Goal: Task Accomplishment & Management: Complete application form

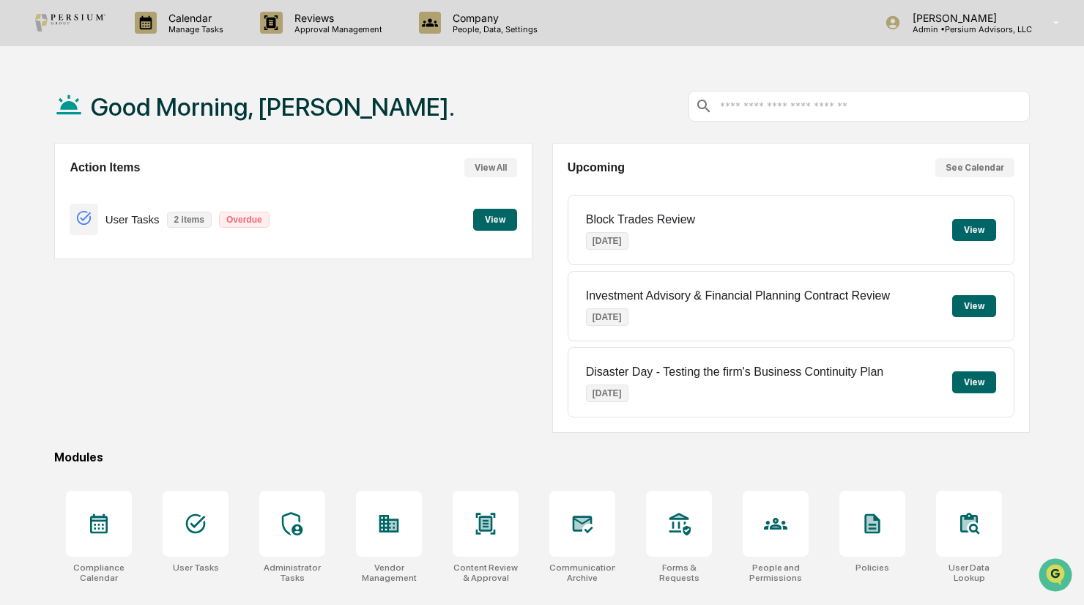
click at [504, 223] on button "View" at bounding box center [495, 220] width 44 height 22
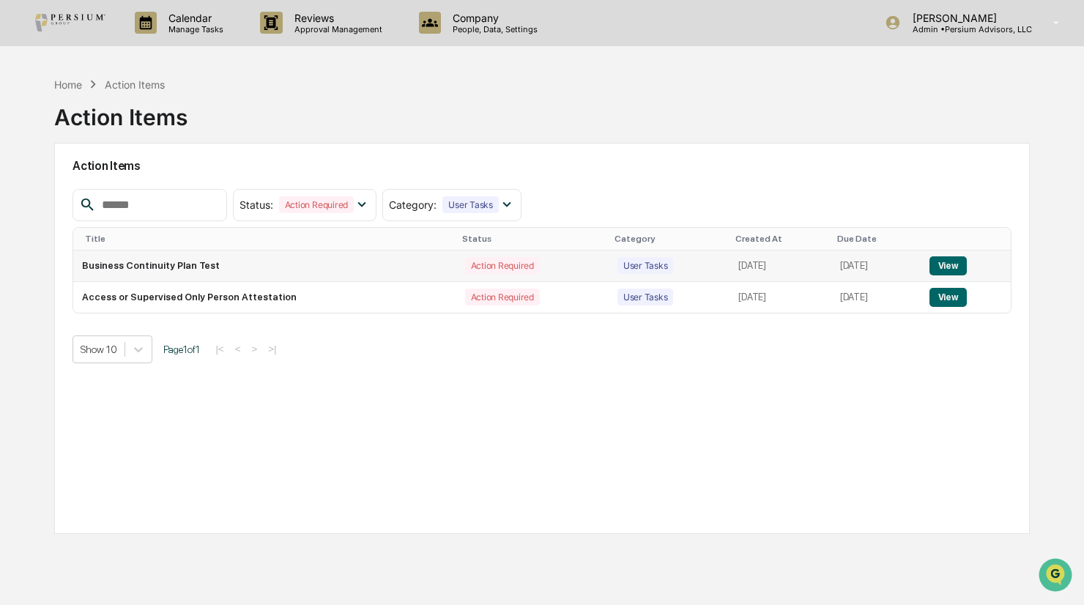
click at [935, 257] on td "View" at bounding box center [965, 265] width 91 height 31
click at [948, 260] on button "View" at bounding box center [947, 265] width 37 height 19
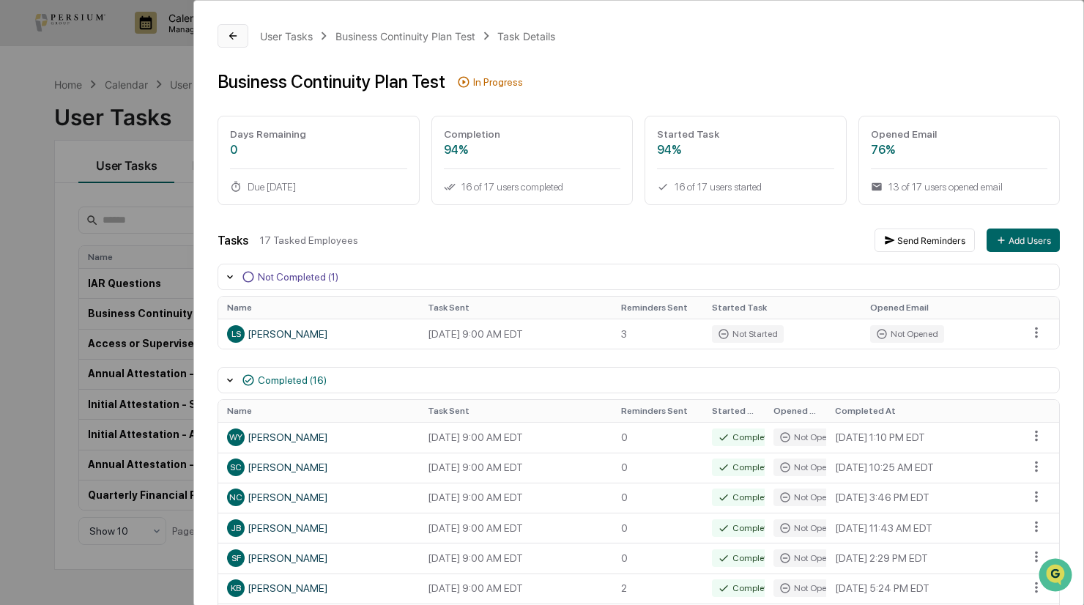
click at [230, 31] on icon at bounding box center [233, 36] width 12 height 12
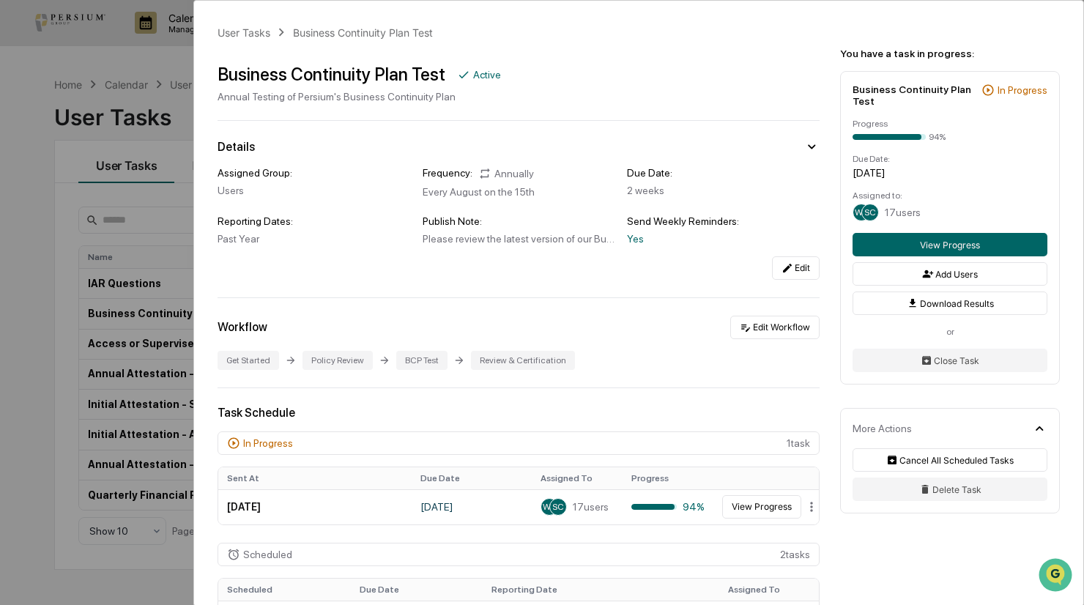
click at [161, 116] on div "User Tasks Business Continuity Plan Test Business Continuity Plan Test Active A…" at bounding box center [542, 302] width 1084 height 605
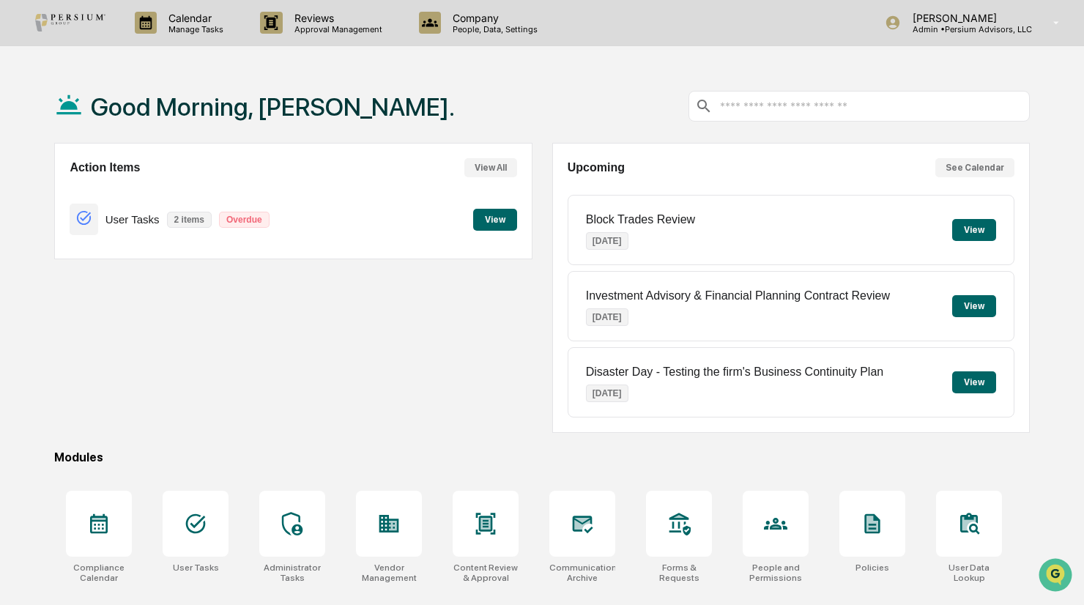
click at [466, 225] on div "User Tasks 2 items Overdue View" at bounding box center [293, 219] width 447 height 49
click at [483, 217] on button "View" at bounding box center [495, 220] width 44 height 22
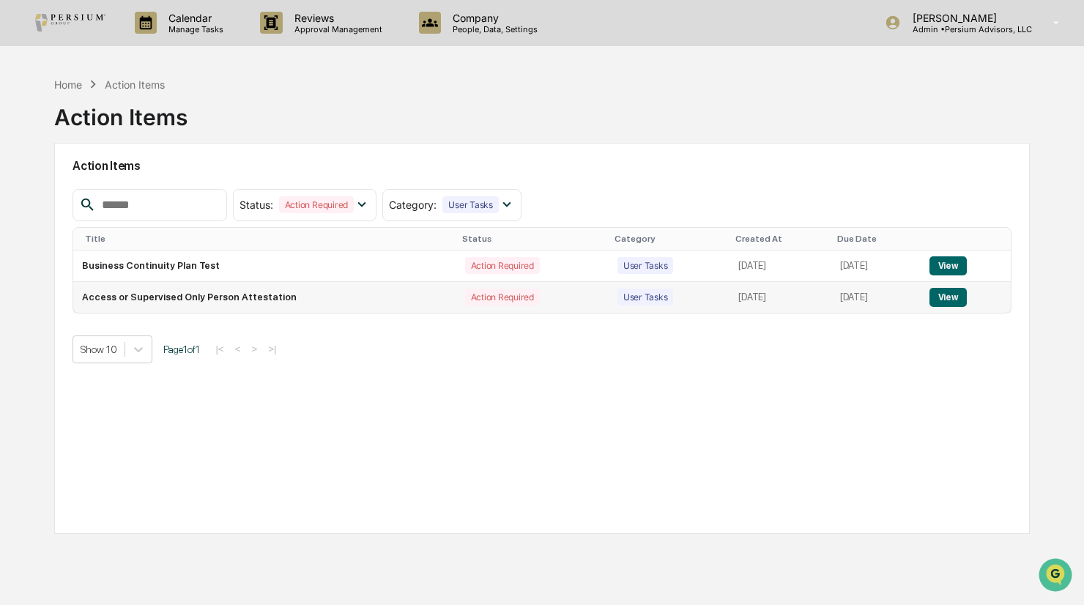
click at [951, 298] on button "View" at bounding box center [947, 297] width 37 height 19
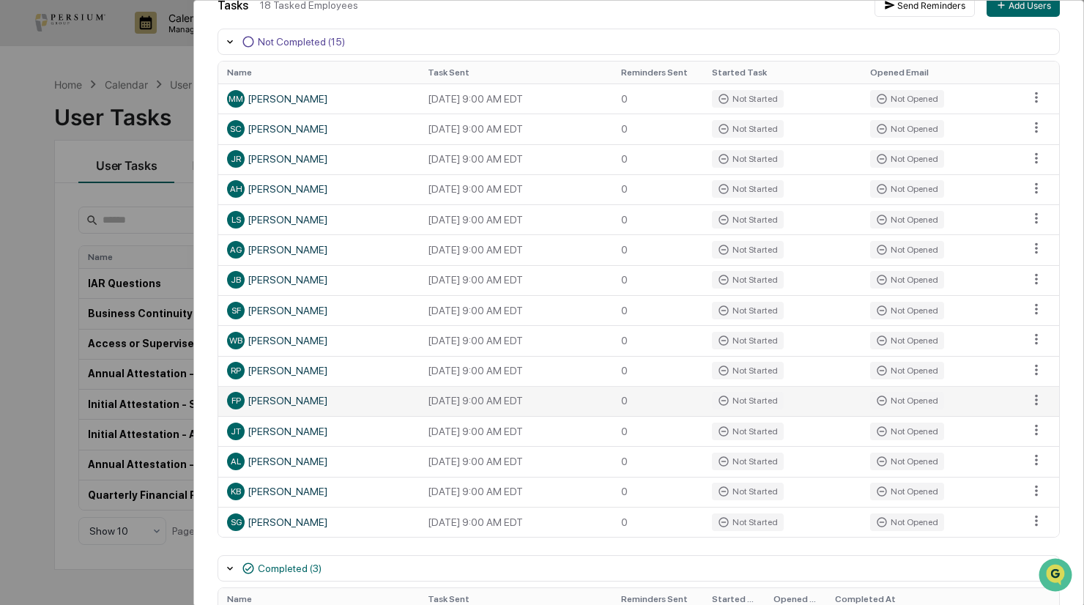
scroll to position [366, 0]
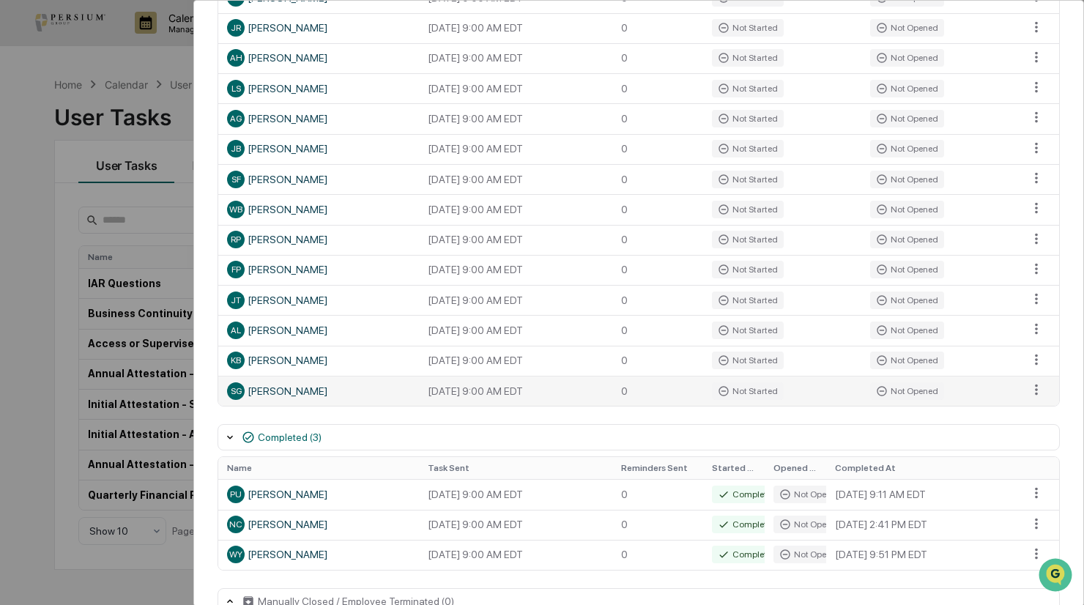
click at [278, 400] on div "SG [PERSON_NAME]" at bounding box center [318, 391] width 183 height 18
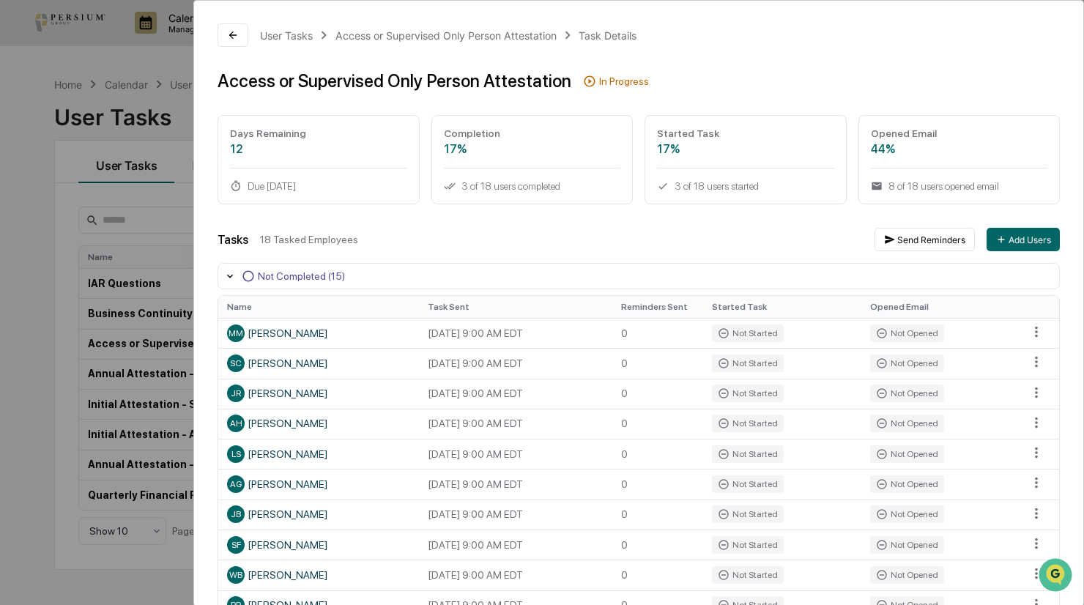
scroll to position [0, 0]
click at [51, 249] on div "User Tasks Access or Supervised Only Person Attestation Task Details Access or …" at bounding box center [542, 302] width 1084 height 605
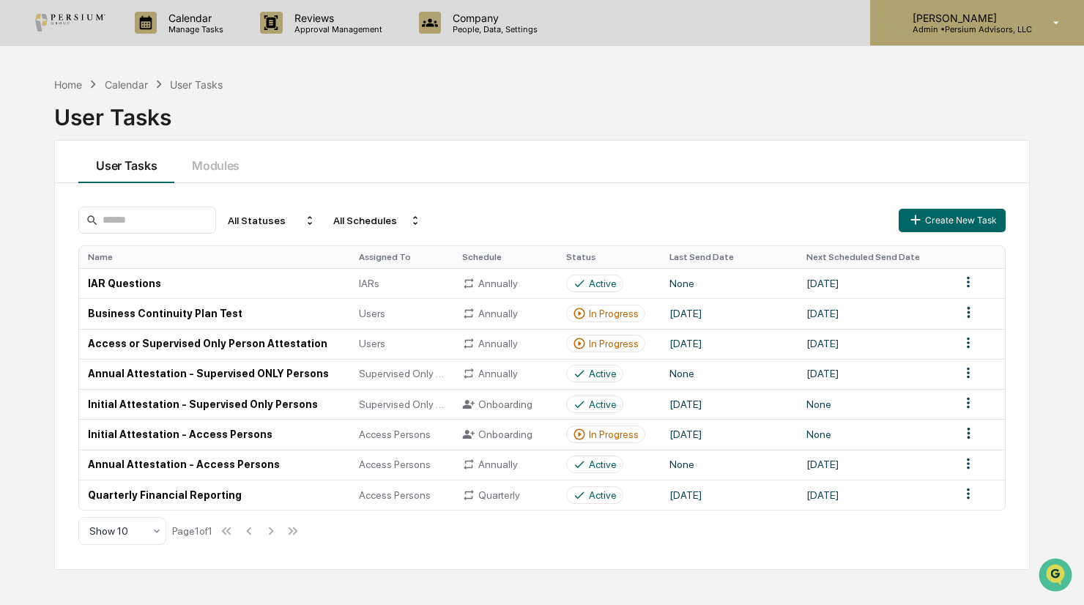
click at [978, 23] on p "[PERSON_NAME]" at bounding box center [966, 18] width 131 height 12
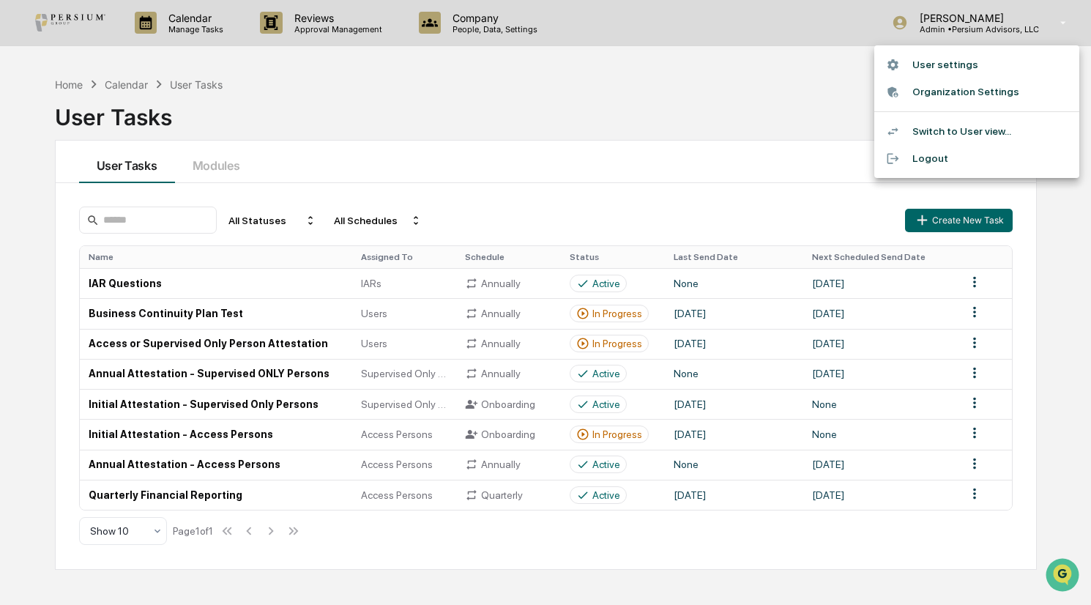
click at [948, 67] on li "User settings" at bounding box center [976, 64] width 205 height 27
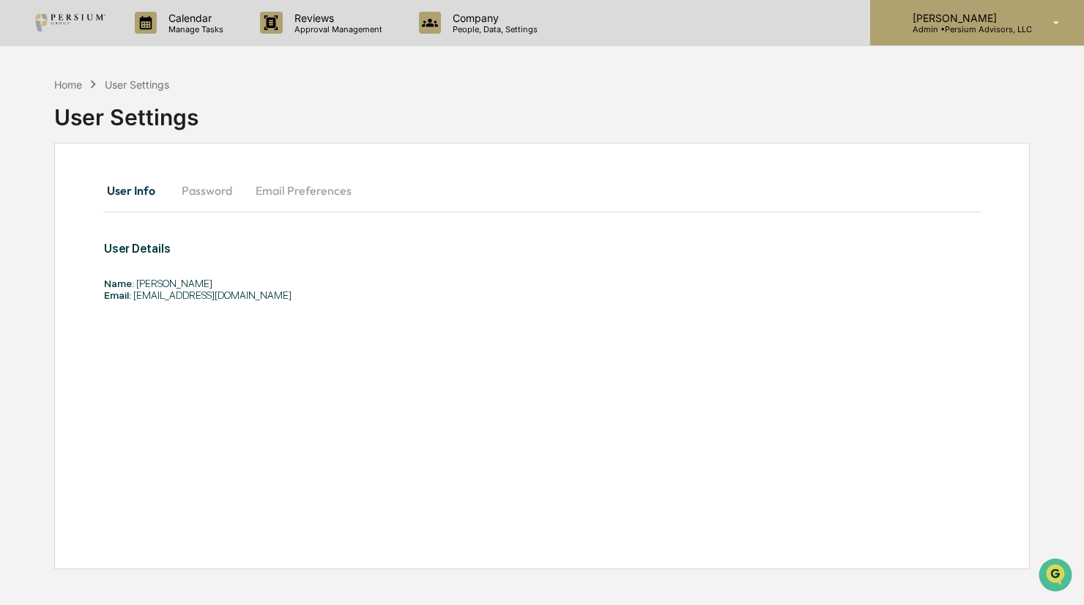
click at [961, 20] on p "[PERSON_NAME]" at bounding box center [966, 18] width 131 height 12
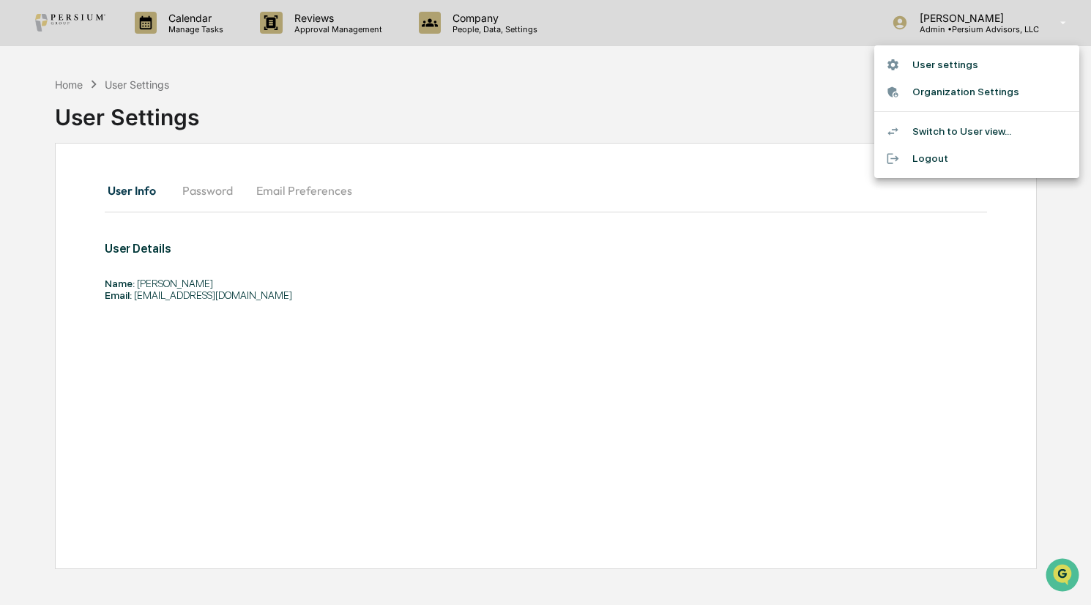
click at [945, 133] on li "Switch to User view..." at bounding box center [976, 131] width 205 height 27
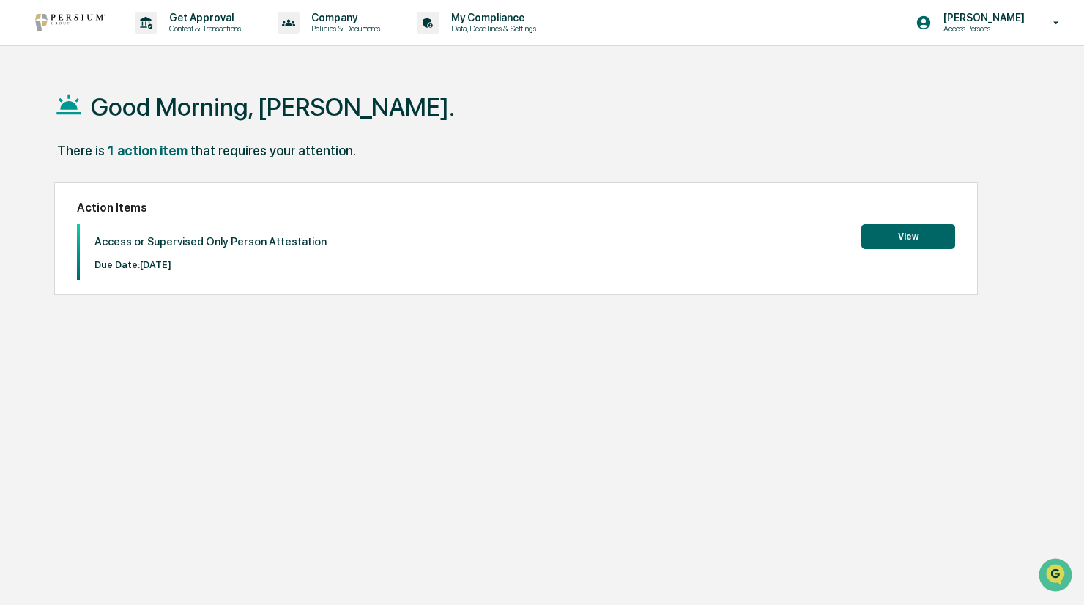
click at [942, 230] on button "View" at bounding box center [908, 236] width 94 height 25
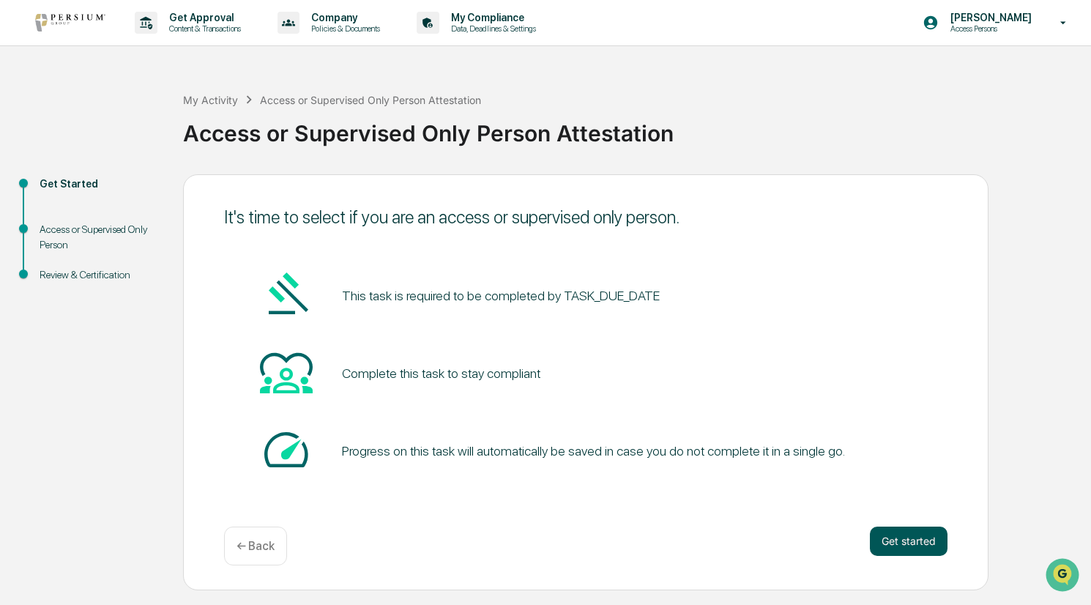
click at [878, 542] on button "Get started" at bounding box center [909, 540] width 78 height 29
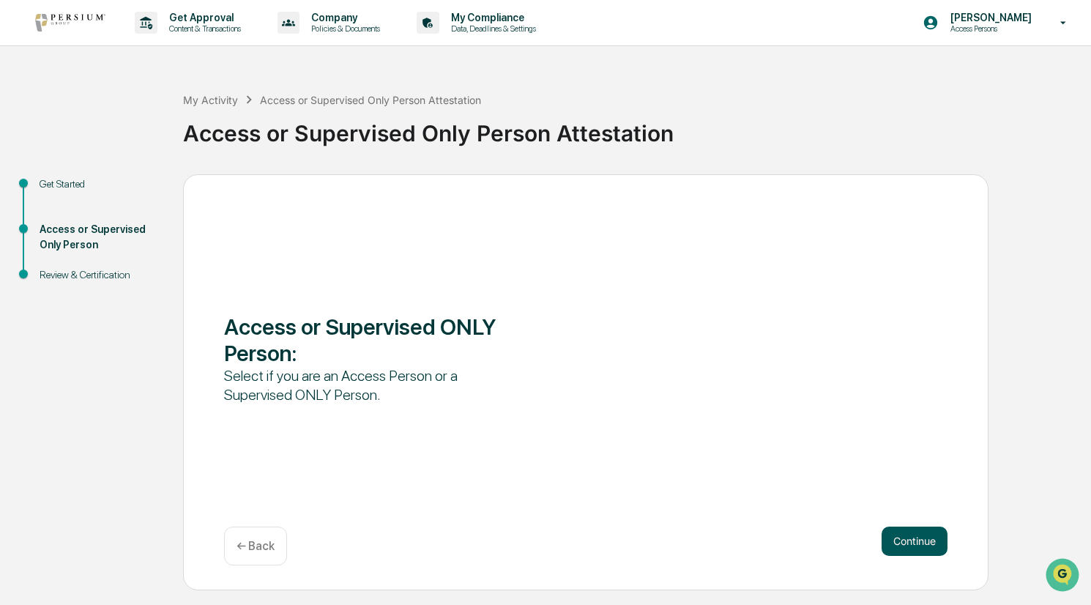
click at [898, 535] on button "Continue" at bounding box center [915, 540] width 66 height 29
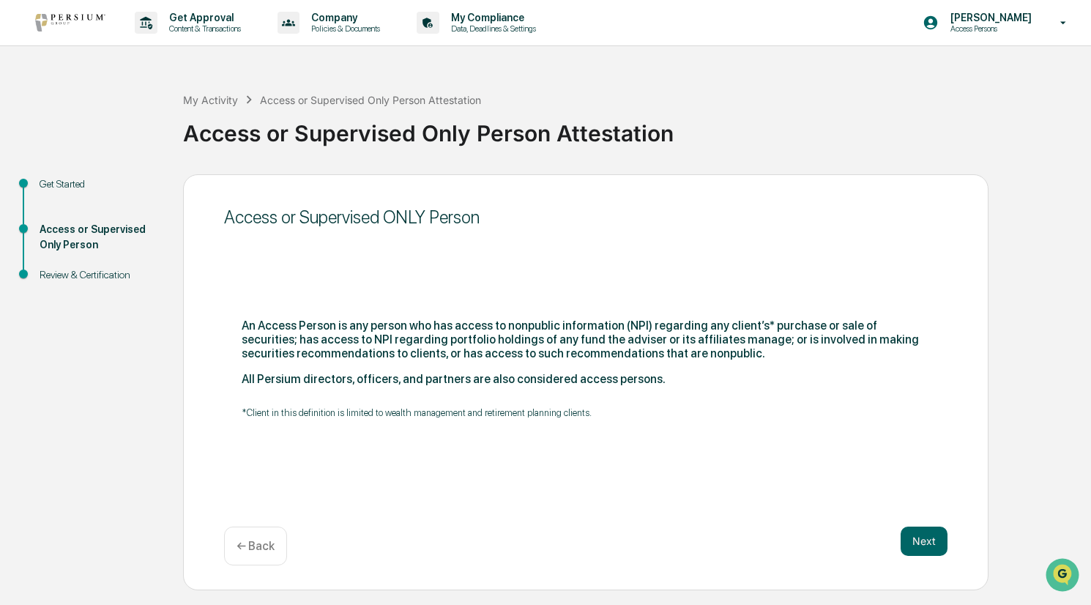
click at [898, 535] on div "Next ← Back" at bounding box center [585, 545] width 723 height 39
click at [906, 543] on button "Next" at bounding box center [924, 540] width 47 height 29
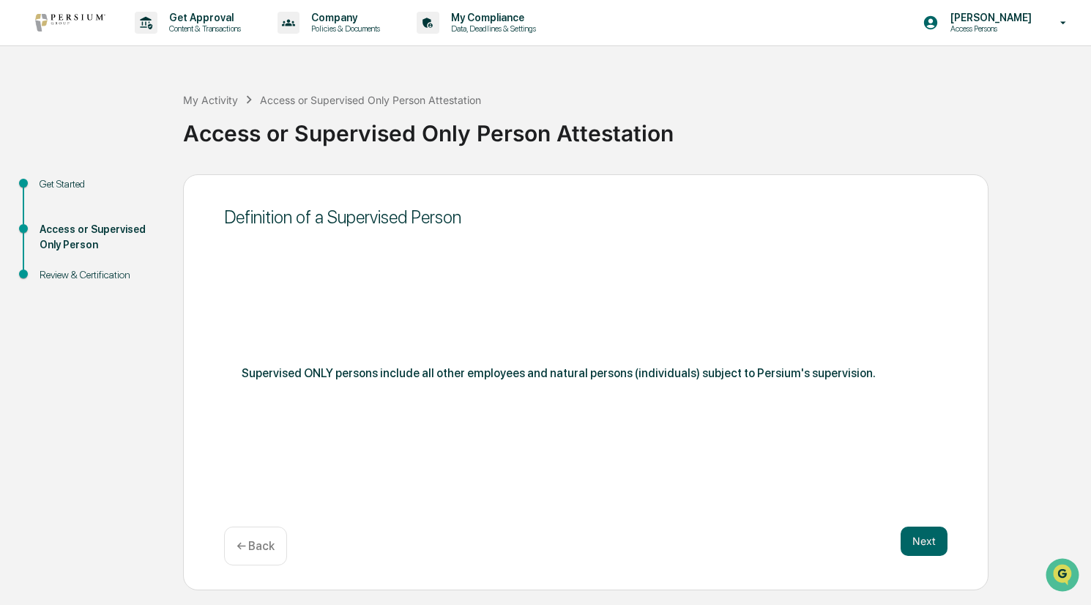
click at [914, 541] on button "Next" at bounding box center [924, 540] width 47 height 29
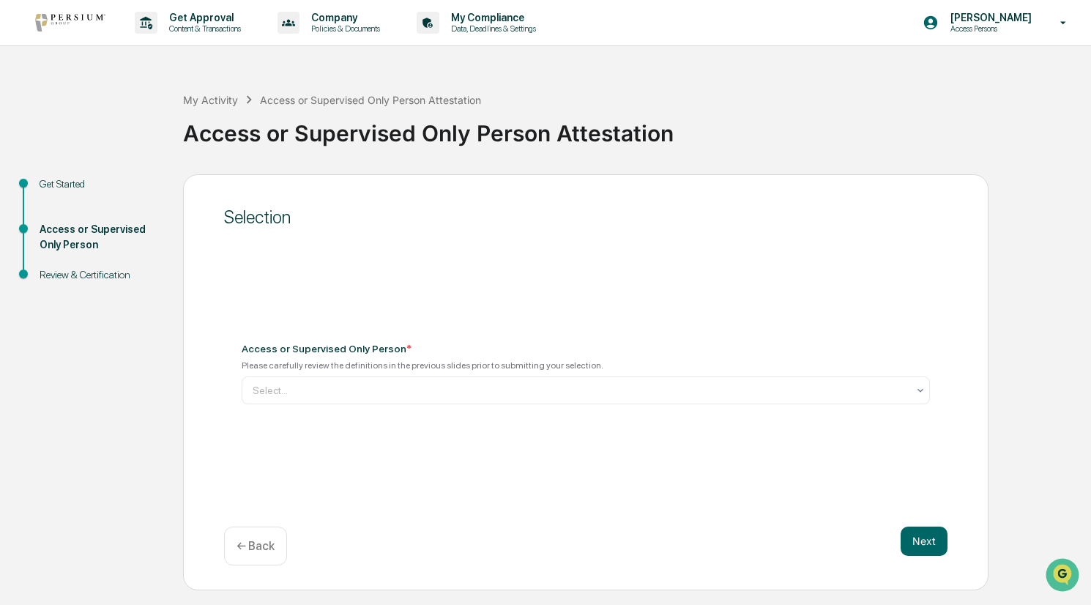
click at [848, 412] on div "Access or Supervised Only Person * Please carefully review the definitions in t…" at bounding box center [585, 373] width 723 height 97
click at [844, 385] on div at bounding box center [580, 390] width 655 height 15
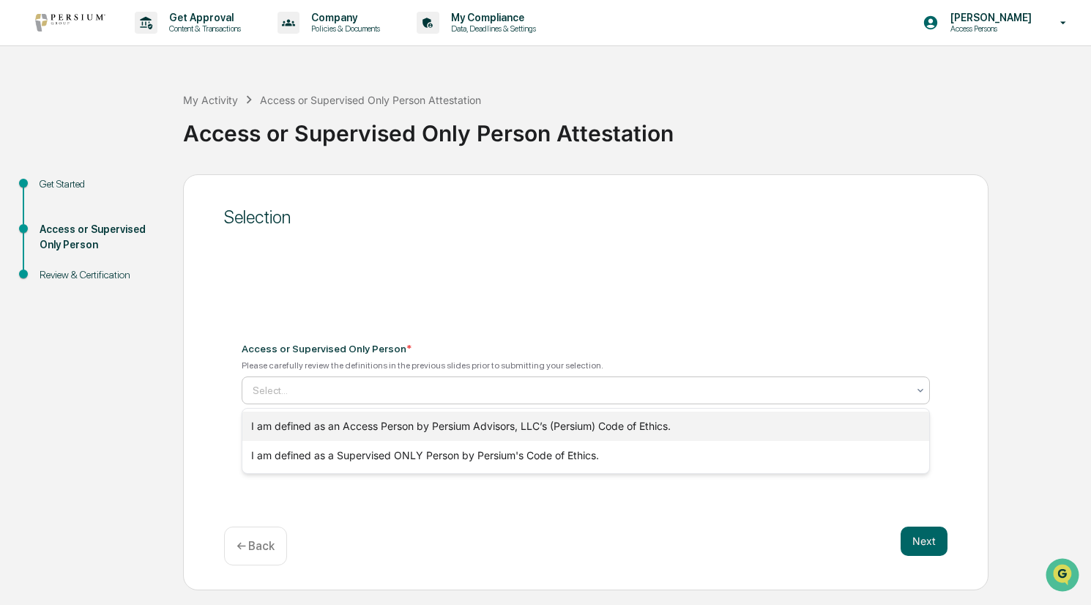
click at [827, 424] on div "I am defined as an Access Person by Persium Advisors, LLC’s (Persium) Code of E…" at bounding box center [586, 426] width 688 height 29
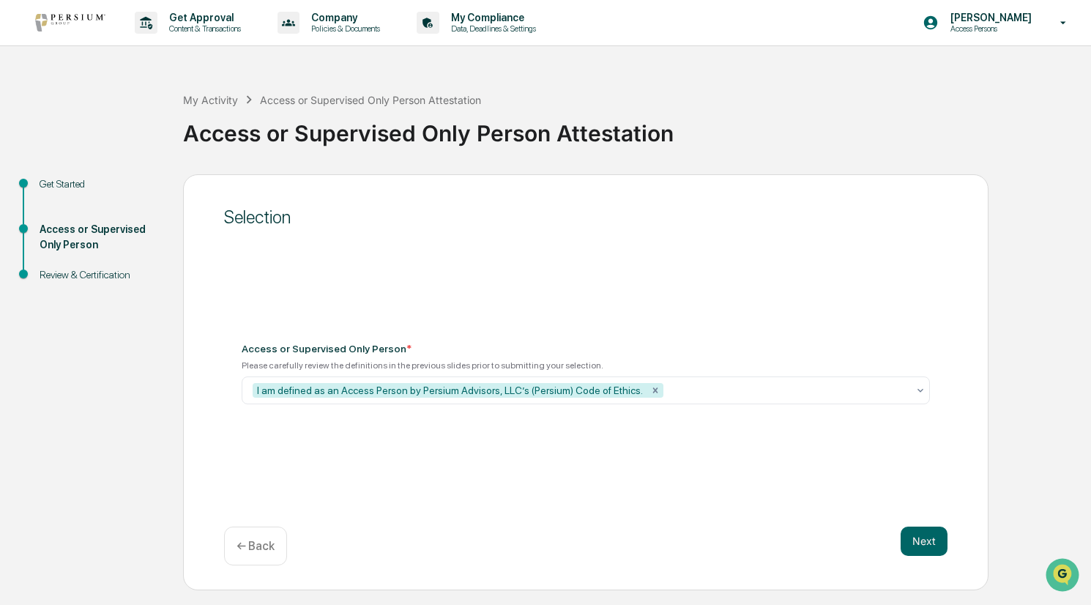
click at [927, 486] on div "Selection Access or Supervised Only Person * Please carefully review the defini…" at bounding box center [585, 382] width 805 height 416
click at [926, 525] on div "Selection Access or Supervised Only Person * Please carefully review the defini…" at bounding box center [585, 382] width 805 height 416
click at [926, 538] on button "Next" at bounding box center [924, 540] width 47 height 29
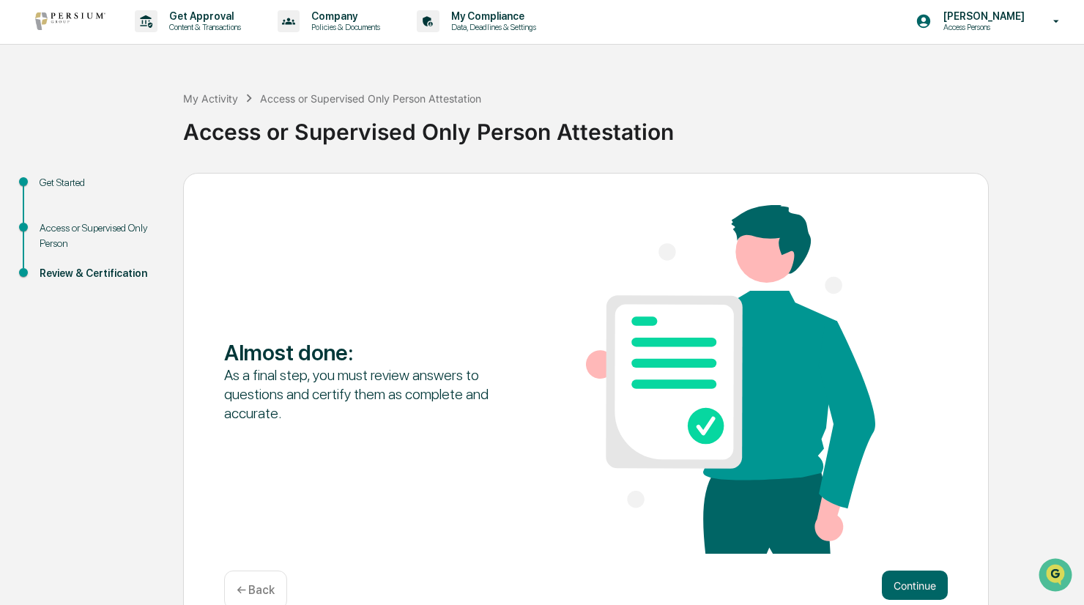
scroll to position [31, 0]
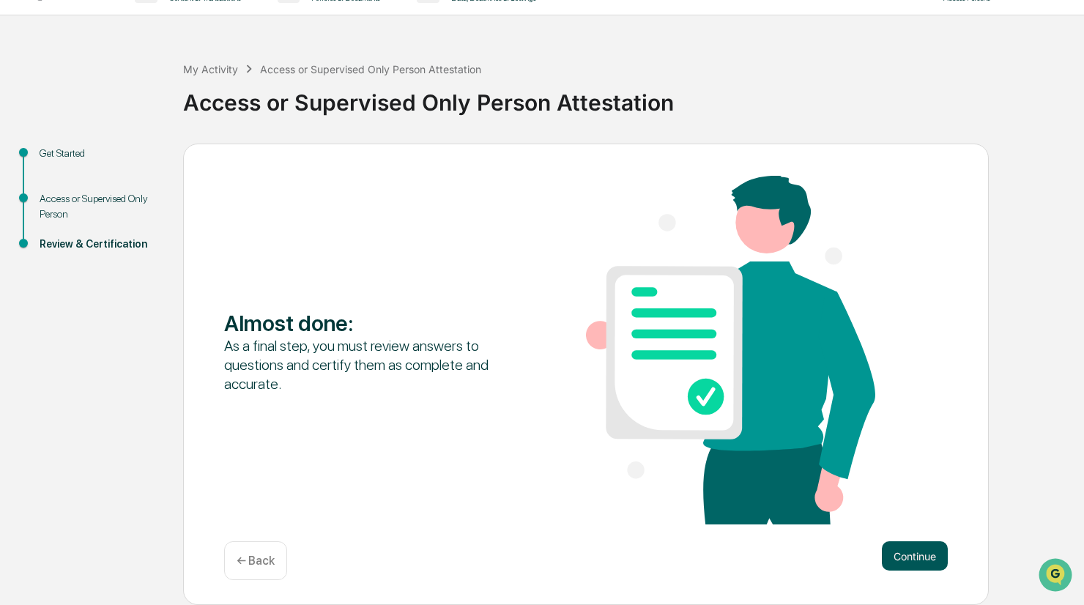
click at [934, 543] on button "Continue" at bounding box center [915, 555] width 66 height 29
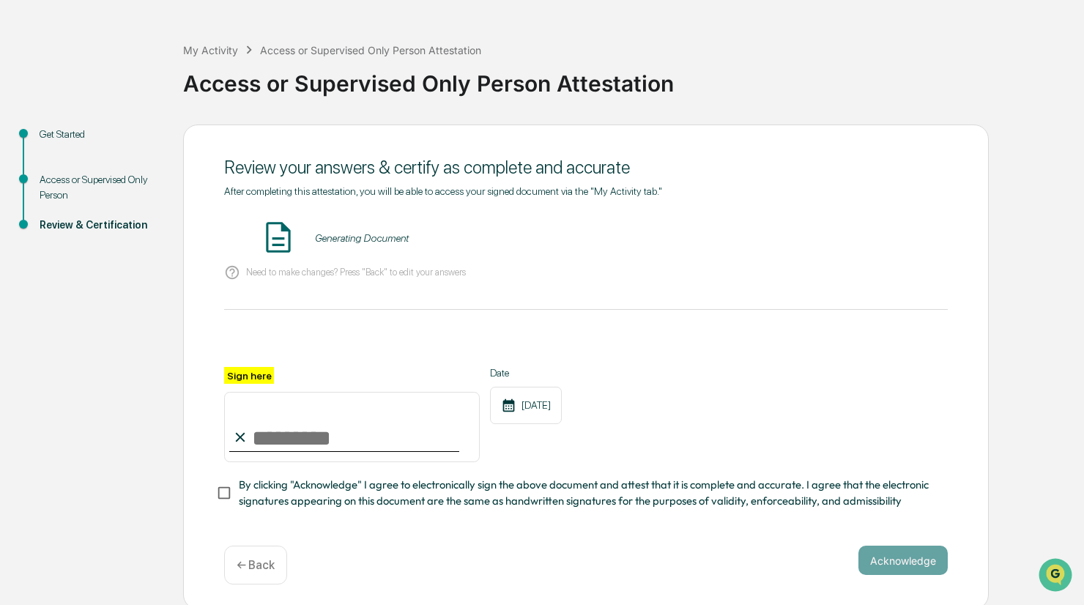
scroll to position [60, 0]
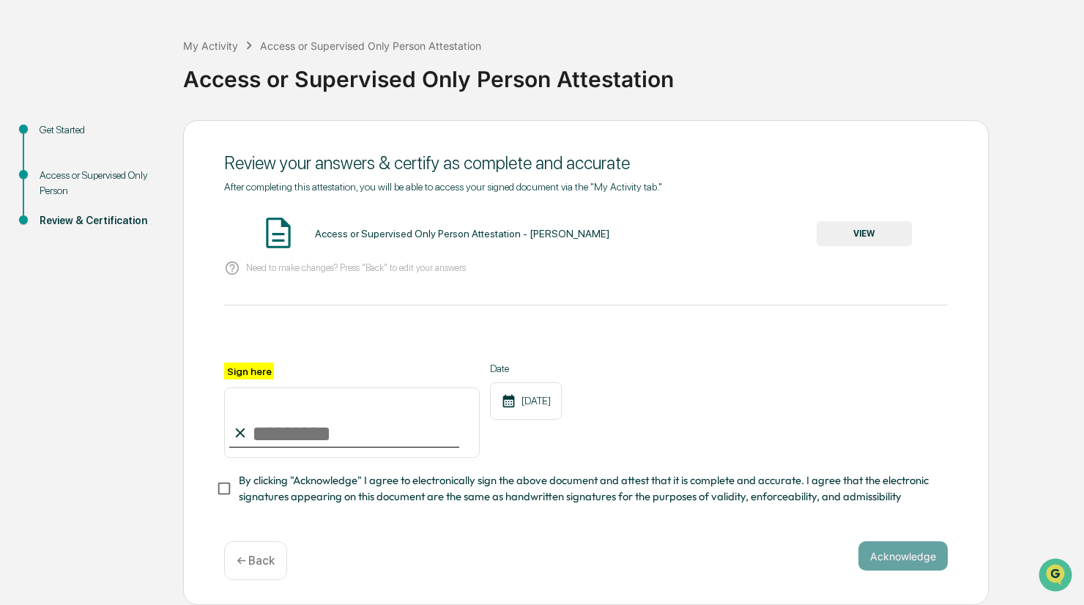
click at [905, 232] on button "VIEW" at bounding box center [863, 233] width 95 height 25
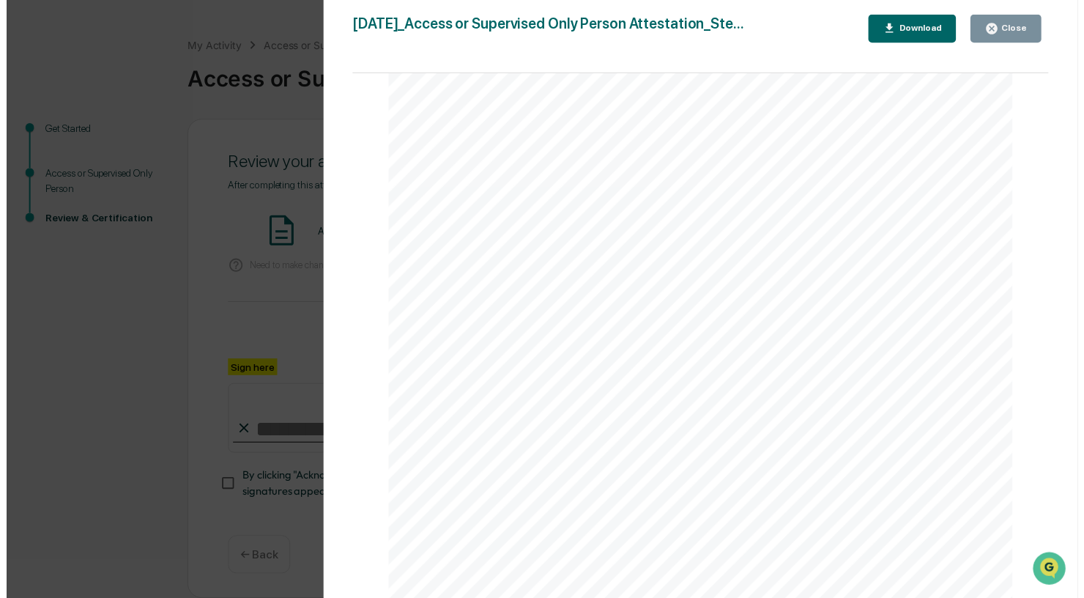
scroll to position [1337, 0]
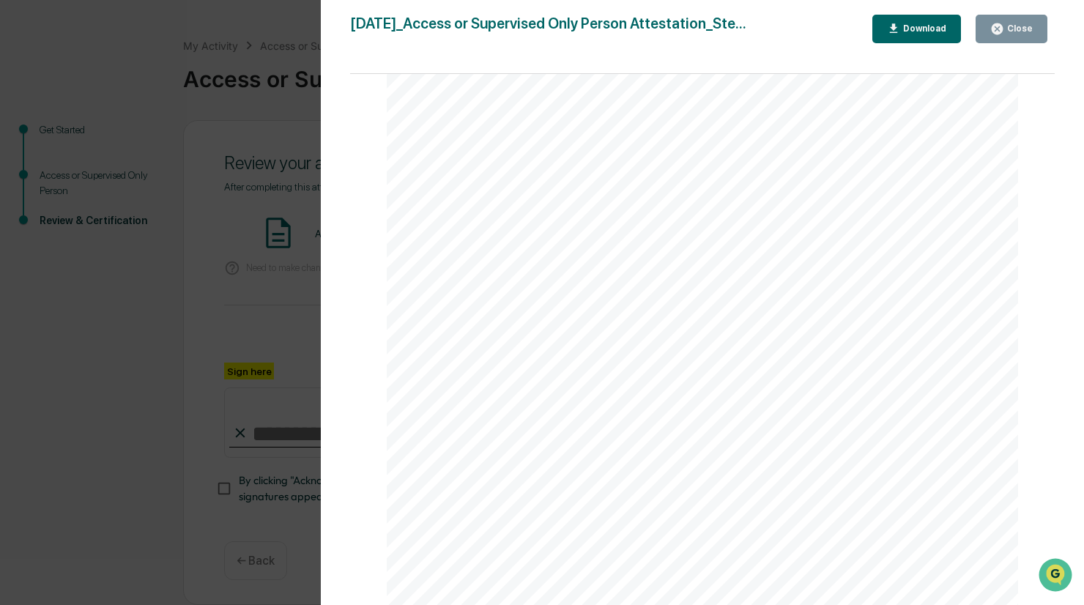
click at [999, 20] on button "Close" at bounding box center [1011, 29] width 72 height 29
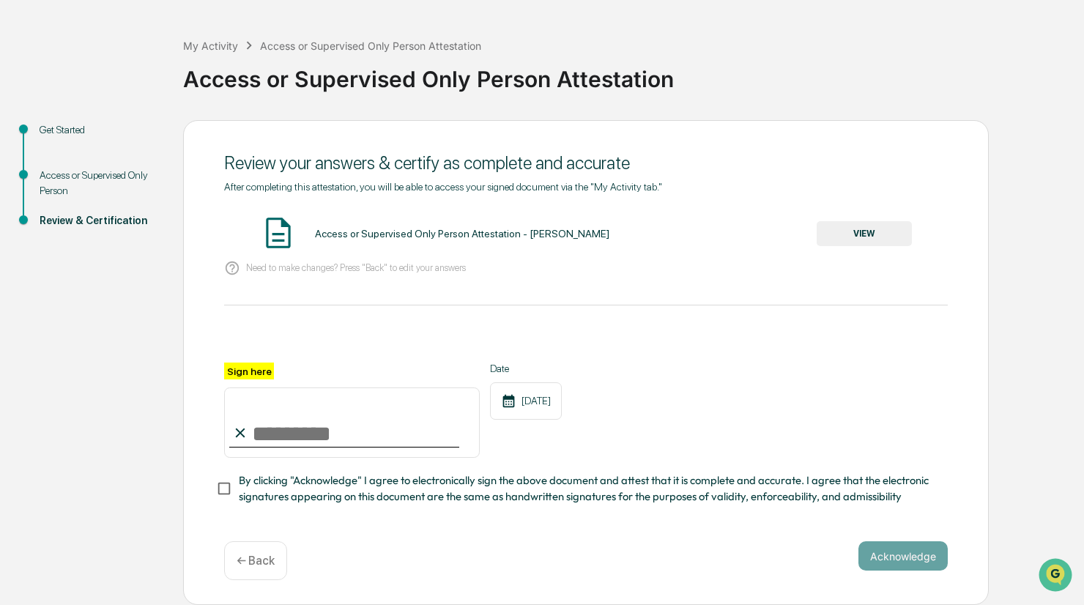
click at [280, 439] on input "Sign here" at bounding box center [352, 422] width 256 height 70
type input "**********"
click at [871, 563] on button "Acknowledge" at bounding box center [902, 555] width 89 height 29
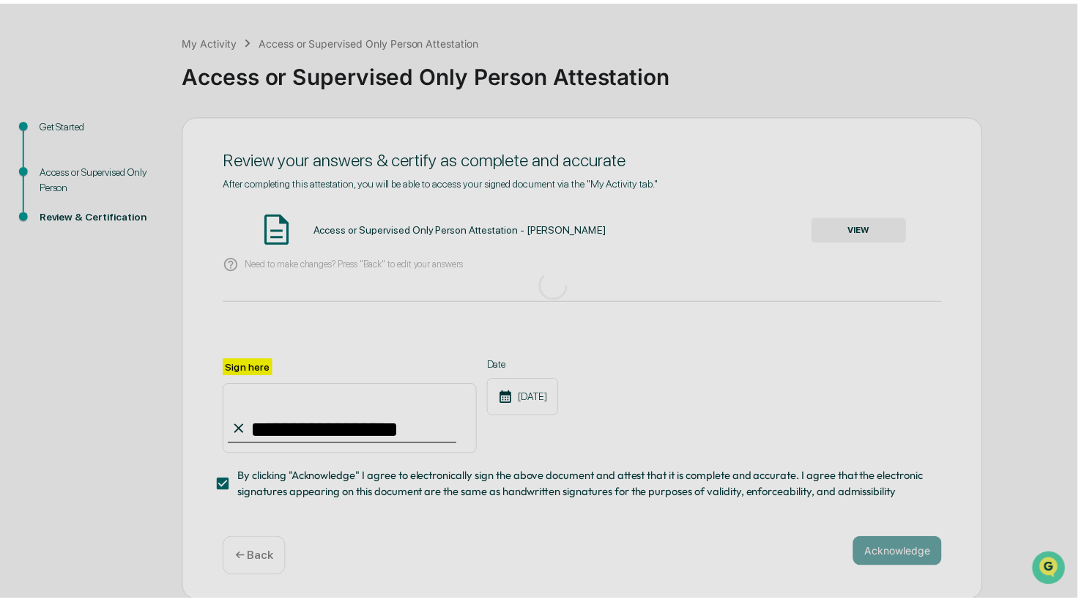
scroll to position [0, 0]
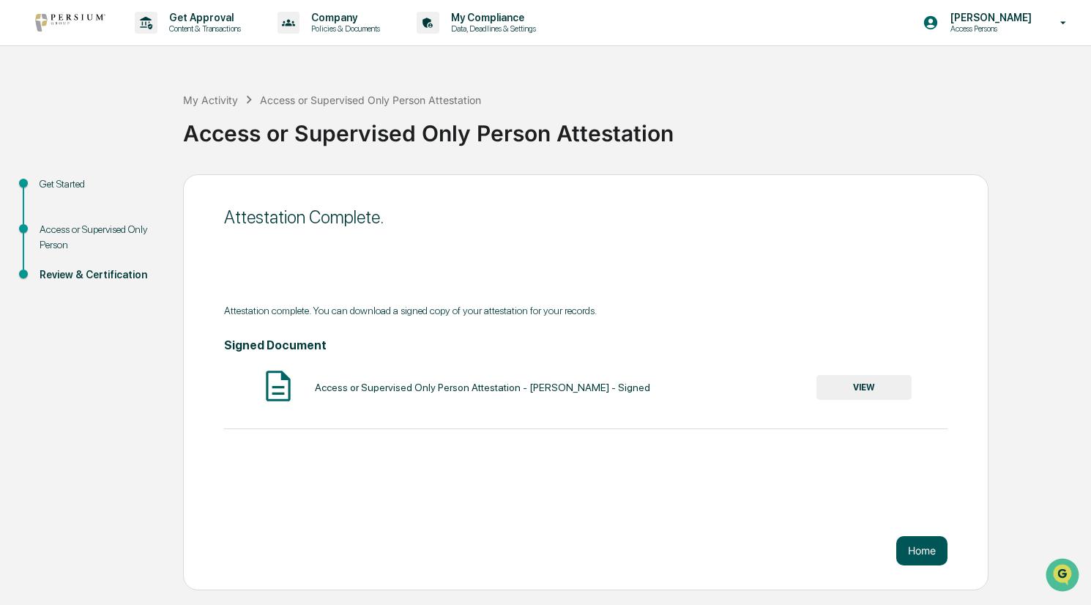
click at [907, 558] on button "Home" at bounding box center [921, 550] width 51 height 29
